Goal: Information Seeking & Learning: Check status

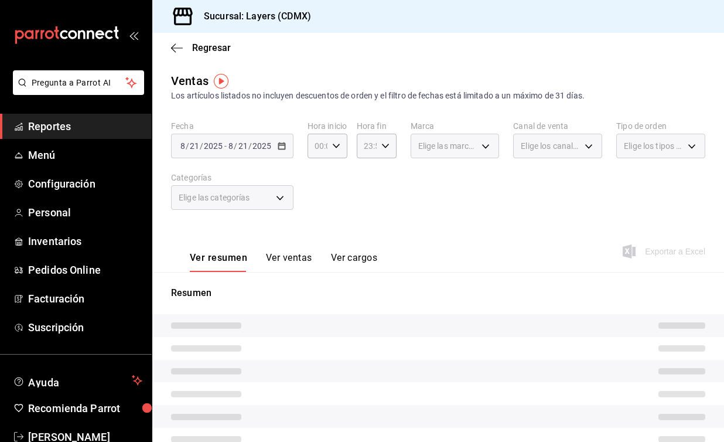
click at [121, 128] on span "Reportes" at bounding box center [85, 126] width 114 height 16
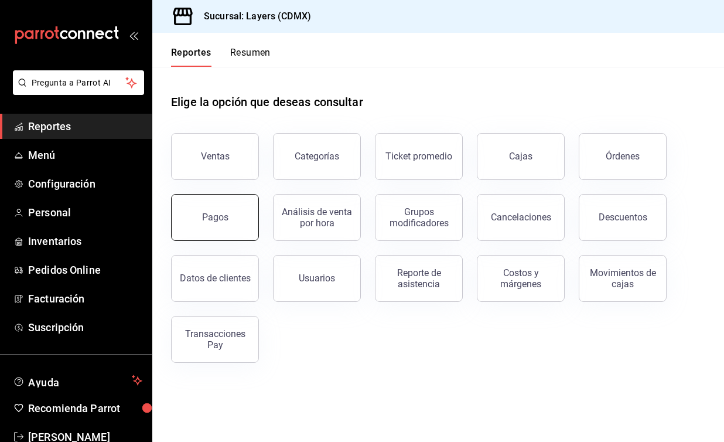
click at [240, 206] on button "Pagos" at bounding box center [215, 217] width 88 height 47
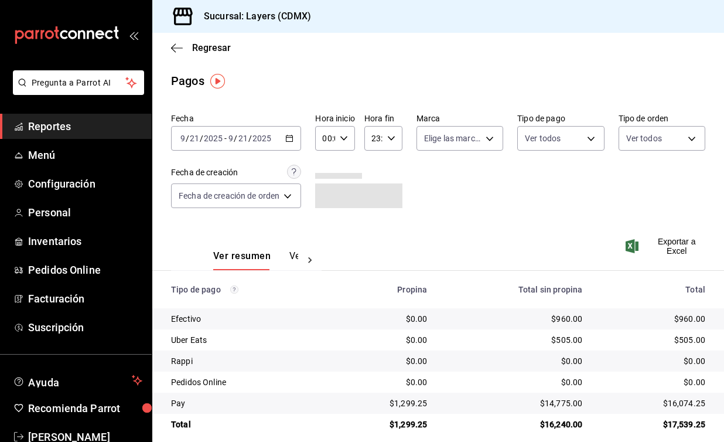
click at [288, 137] on icon "button" at bounding box center [289, 138] width 8 height 8
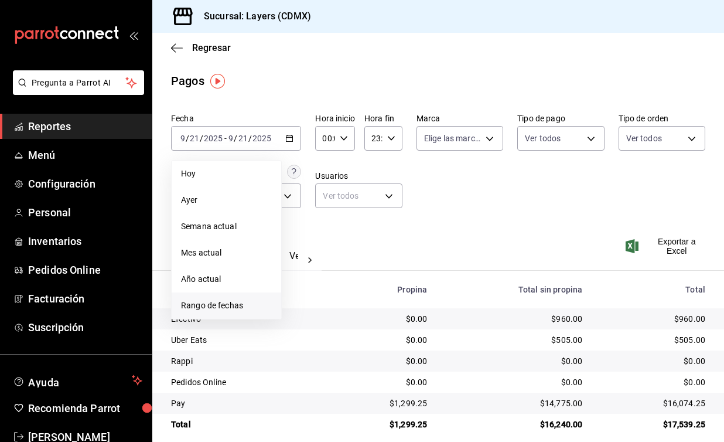
click at [224, 302] on span "Rango de fechas" at bounding box center [226, 305] width 91 height 12
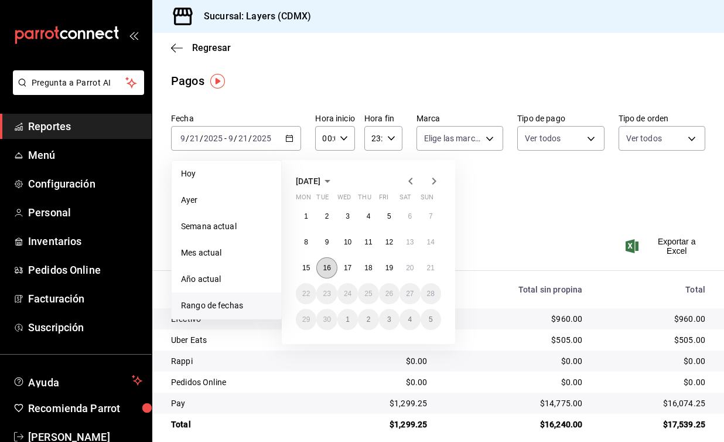
click at [330, 267] on abbr "16" at bounding box center [327, 268] width 8 height 8
click at [428, 271] on abbr "21" at bounding box center [431, 268] width 8 height 8
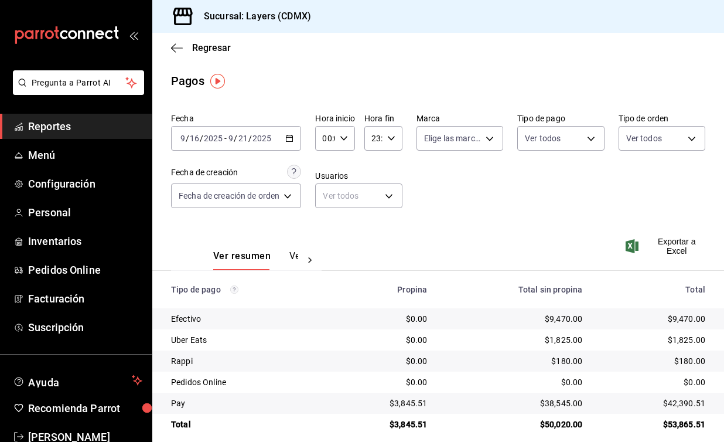
click at [293, 139] on \(Stroke\) "button" at bounding box center [289, 138] width 7 height 6
click at [207, 53] on div "Regresar" at bounding box center [438, 48] width 572 height 30
click at [175, 48] on icon "button" at bounding box center [177, 48] width 12 height 11
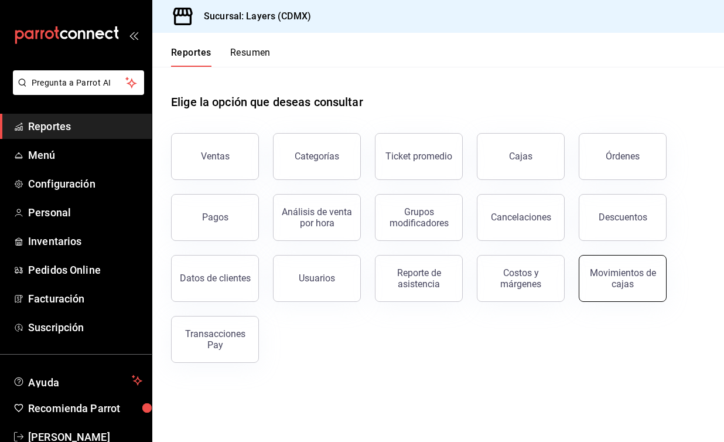
click at [626, 283] on div "Movimientos de cajas" at bounding box center [623, 278] width 73 height 22
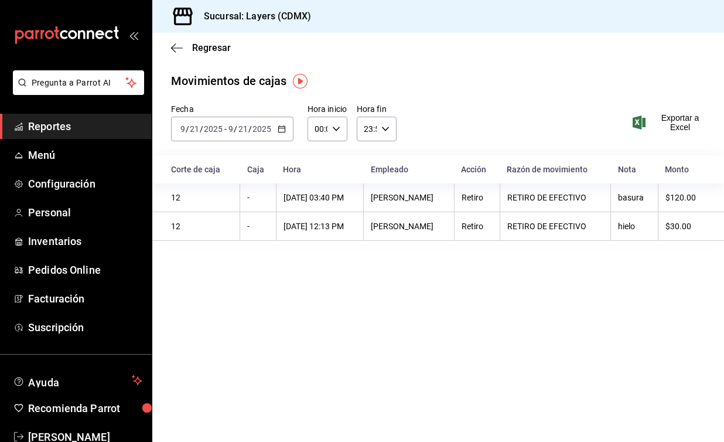
click at [281, 133] on div "2025-09-21 9 / 21 / 2025 - 2025-09-21 9 / 21 / 2025" at bounding box center [232, 129] width 122 height 25
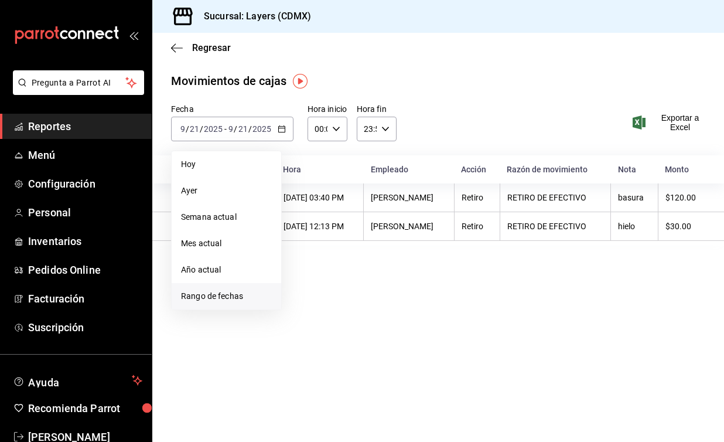
click at [217, 291] on span "Rango de fechas" at bounding box center [226, 296] width 91 height 12
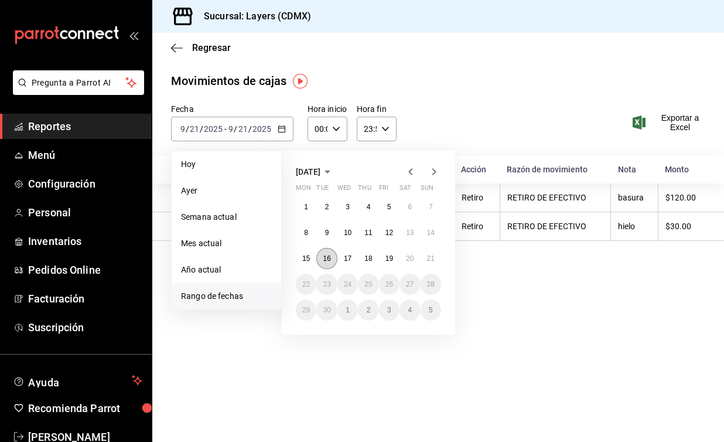
click at [326, 258] on abbr "16" at bounding box center [327, 258] width 8 height 8
click at [427, 260] on abbr "21" at bounding box center [431, 258] width 8 height 8
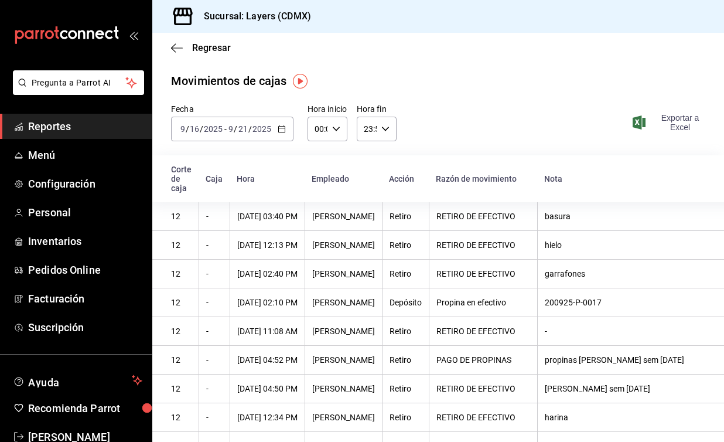
click at [678, 124] on span "Exportar a Excel" at bounding box center [670, 122] width 70 height 19
click at [280, 129] on icon "button" at bounding box center [282, 129] width 8 height 8
click at [450, 81] on div "Movimientos de cajas" at bounding box center [438, 81] width 534 height 18
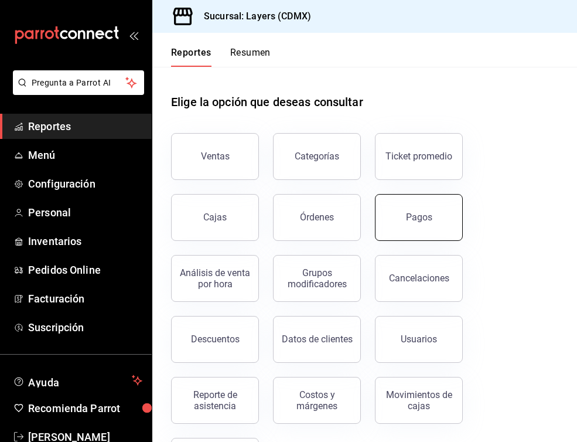
drag, startPoint x: 328, startPoint y: 228, endPoint x: 392, endPoint y: 231, distance: 64.5
click at [392, 231] on div "Ventas Categorías Ticket promedio Cajas Órdenes Pagos Análisis de venta por hor…" at bounding box center [357, 302] width 401 height 366
click at [392, 231] on button "Pagos" at bounding box center [419, 217] width 88 height 47
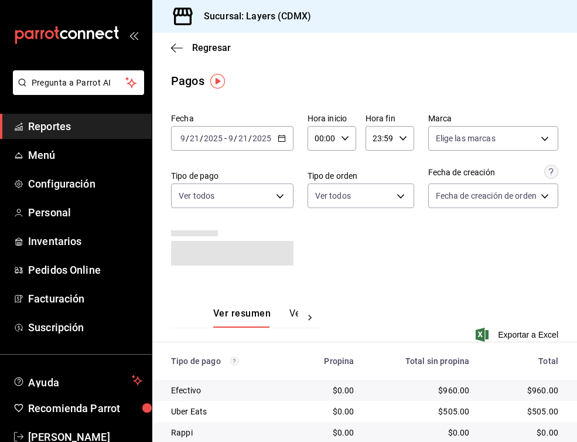
click at [286, 137] on div "2025-09-21 9 / 21 / 2025 - 2025-09-21 9 / 21 / 2025" at bounding box center [232, 138] width 122 height 25
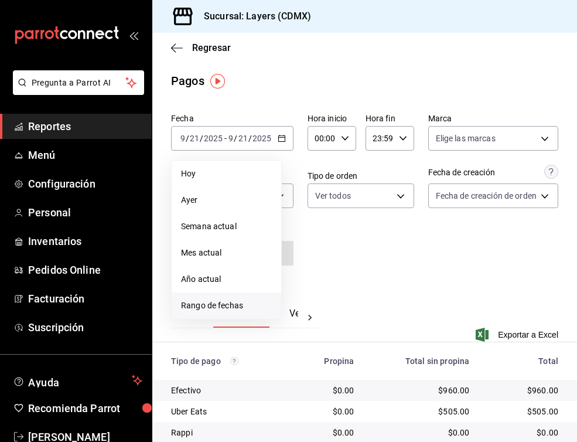
click at [223, 294] on li "Rango de fechas" at bounding box center [227, 305] width 110 height 26
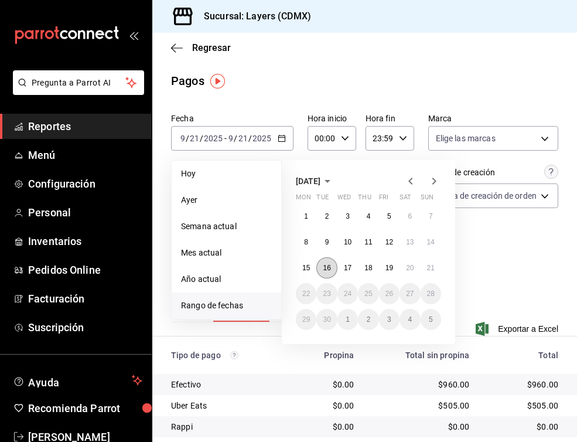
click at [325, 269] on abbr "16" at bounding box center [327, 268] width 8 height 8
click at [427, 271] on abbr "21" at bounding box center [431, 268] width 8 height 8
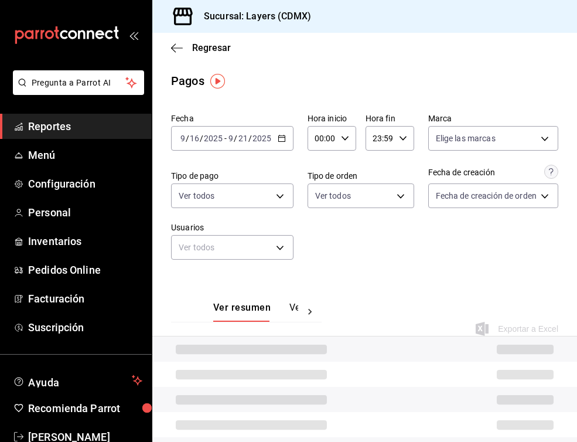
click at [498, 272] on div "Fecha 2025-09-16 9 / 16 / 2025 - 2025-09-21 9 / 21 / 2025 Hora inicio 00:00 Hor…" at bounding box center [364, 190] width 387 height 165
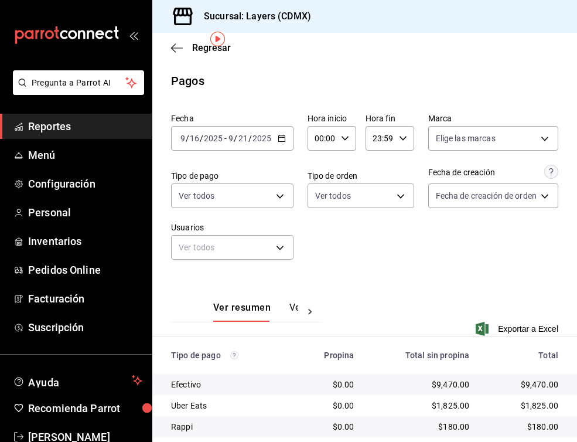
scroll to position [77, 0]
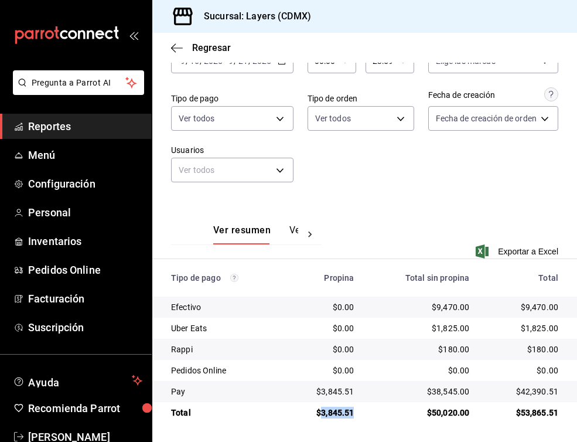
drag, startPoint x: 356, startPoint y: 410, endPoint x: 324, endPoint y: 411, distance: 32.3
click at [324, 411] on td "$3,845.51" at bounding box center [324, 412] width 79 height 21
copy div "3,845.51"
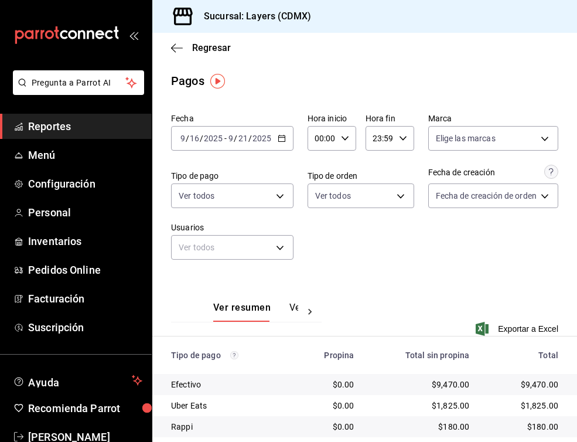
click at [278, 142] on div "2025-09-16 9 / 16 / 2025 - 2025-09-21 9 / 21 / 2025" at bounding box center [232, 138] width 122 height 25
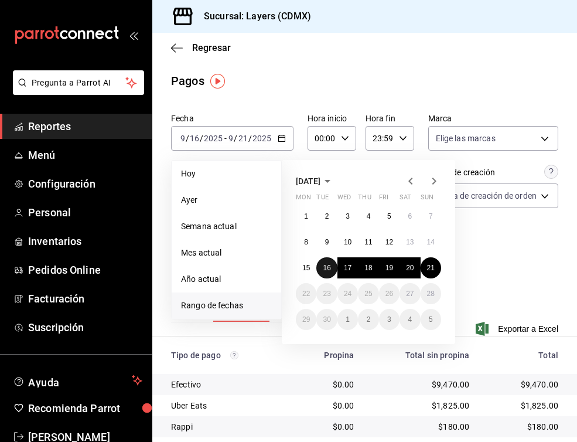
click at [329, 270] on abbr "16" at bounding box center [327, 268] width 8 height 8
click at [410, 270] on abbr "20" at bounding box center [410, 268] width 8 height 8
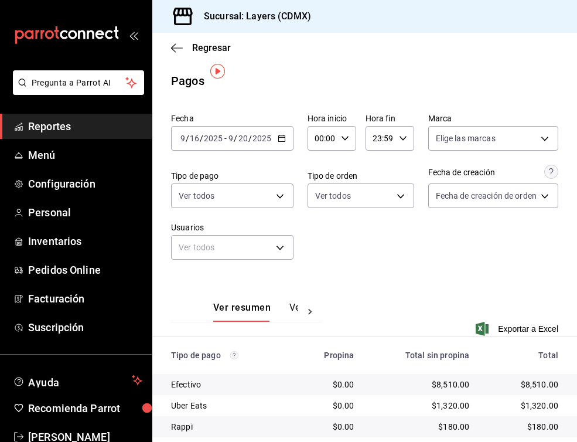
scroll to position [77, 0]
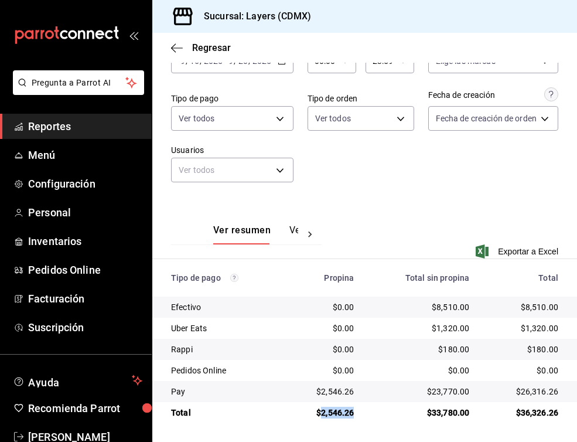
drag, startPoint x: 357, startPoint y: 414, endPoint x: 323, endPoint y: 414, distance: 34.0
click at [323, 414] on td "$2,546.26" at bounding box center [324, 412] width 79 height 21
copy div "2,546.26"
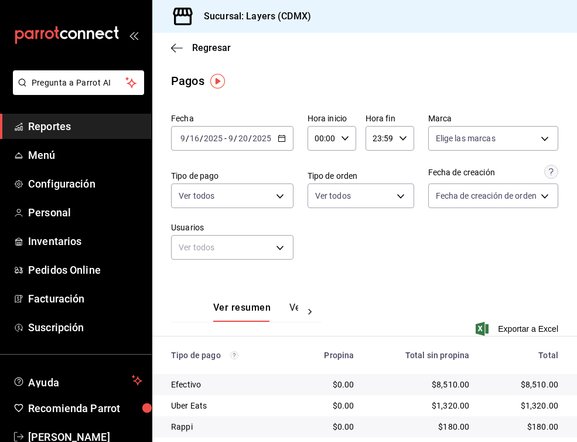
click at [285, 137] on div "2025-09-16 9 / 16 / 2025 - 2025-09-20 9 / 20 / 2025" at bounding box center [232, 138] width 122 height 25
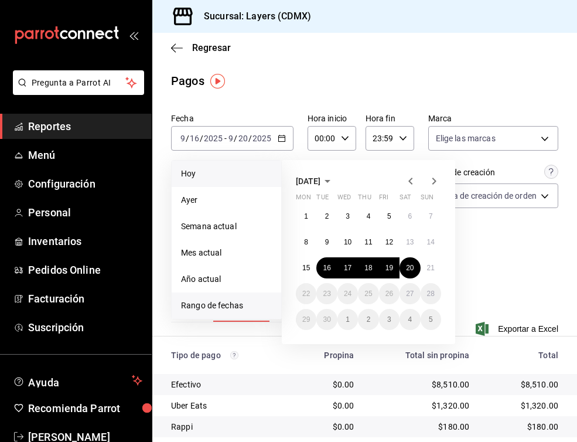
click at [214, 175] on span "Hoy" at bounding box center [226, 174] width 91 height 12
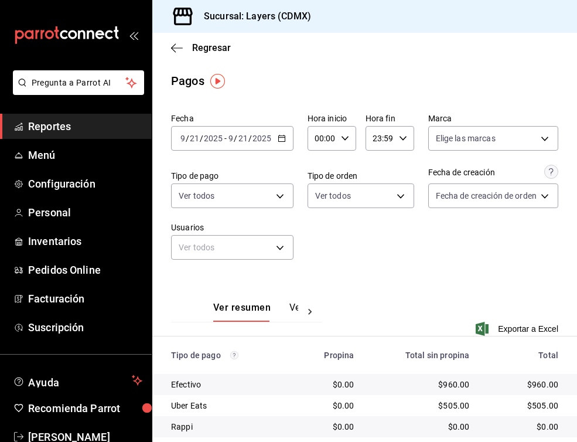
click at [281, 135] on icon "button" at bounding box center [282, 138] width 8 height 8
click at [380, 250] on div "Fecha 2025-09-21 9 / 21 / 2025 - 2025-09-21 9 / 21 / 2025 Hora inicio 00:00 Hor…" at bounding box center [364, 190] width 387 height 165
